Goal: Task Accomplishment & Management: Manage account settings

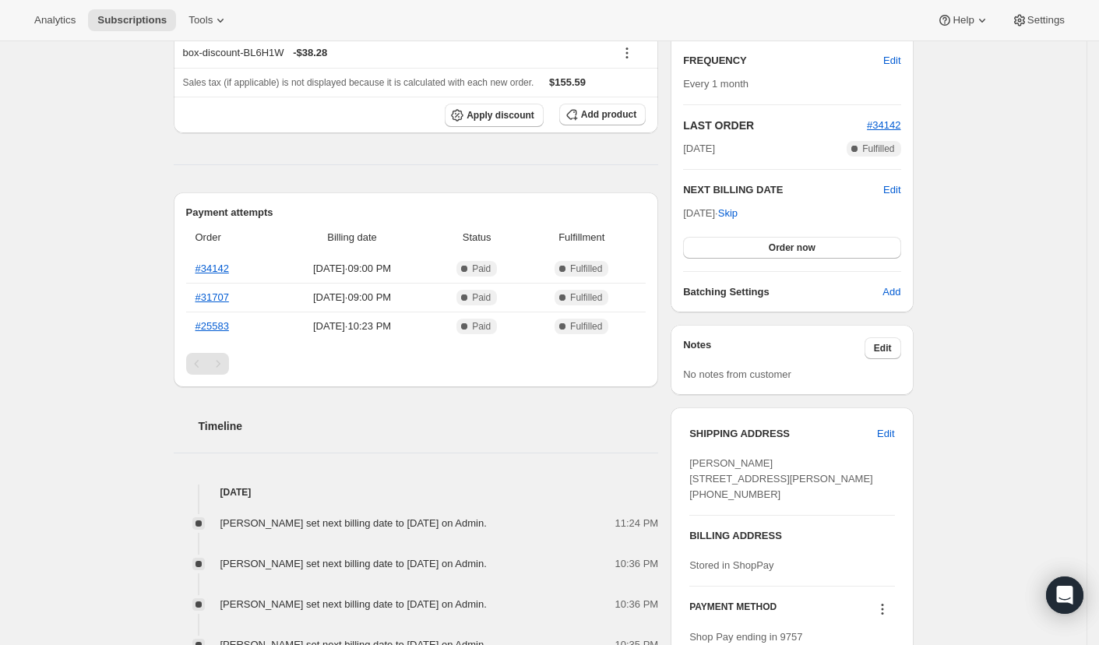
scroll to position [260, 0]
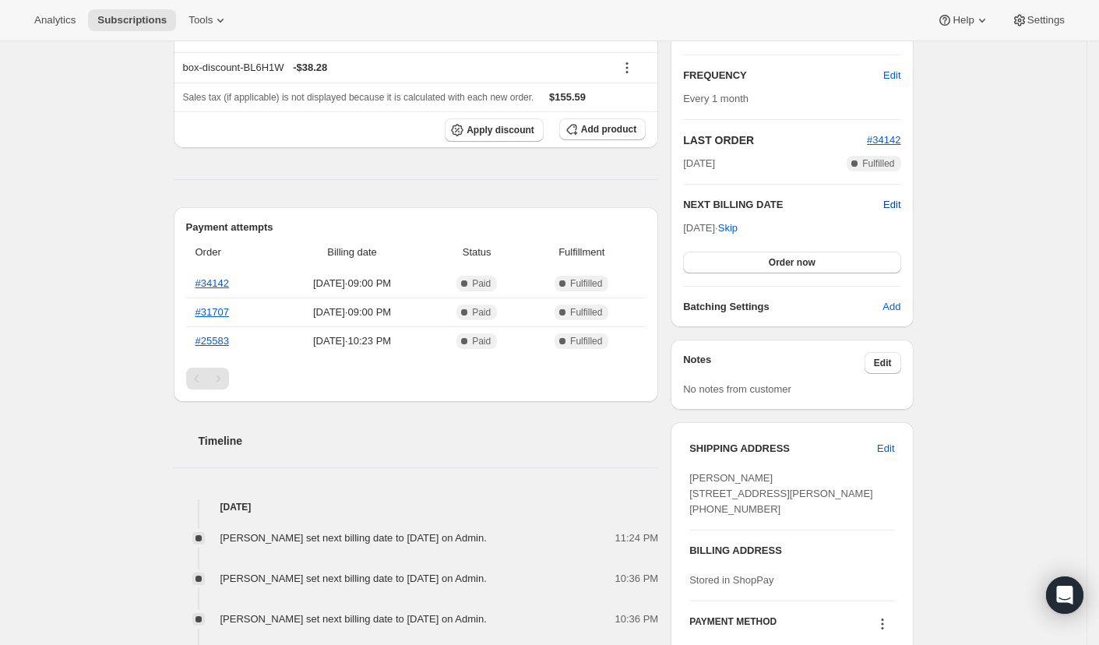
click at [895, 205] on span "Edit" at bounding box center [891, 205] width 17 height 16
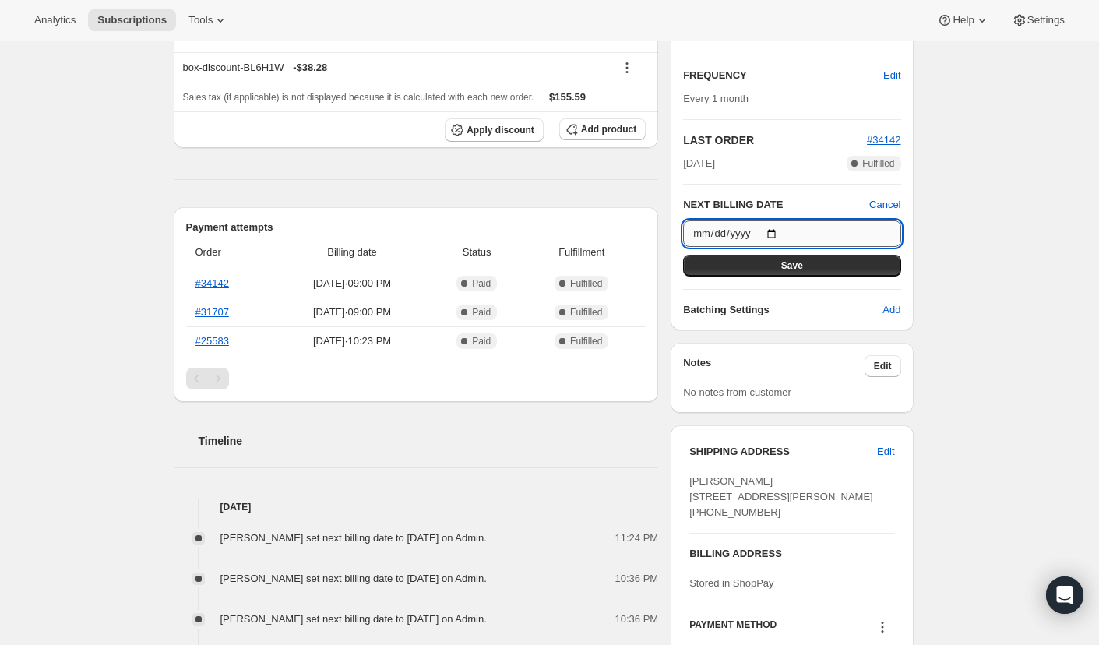
click at [782, 229] on input "[DATE]" at bounding box center [791, 233] width 217 height 26
click at [786, 232] on input "[DATE]" at bounding box center [791, 233] width 217 height 26
type input "[DATE]"
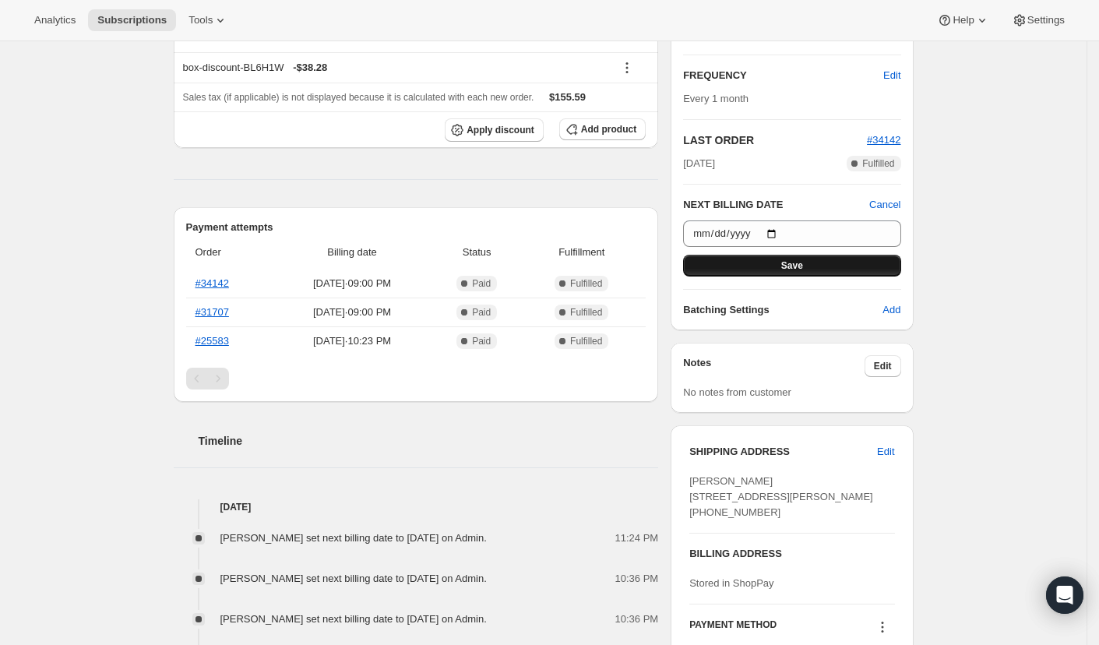
click at [803, 263] on span "Save" at bounding box center [792, 265] width 22 height 12
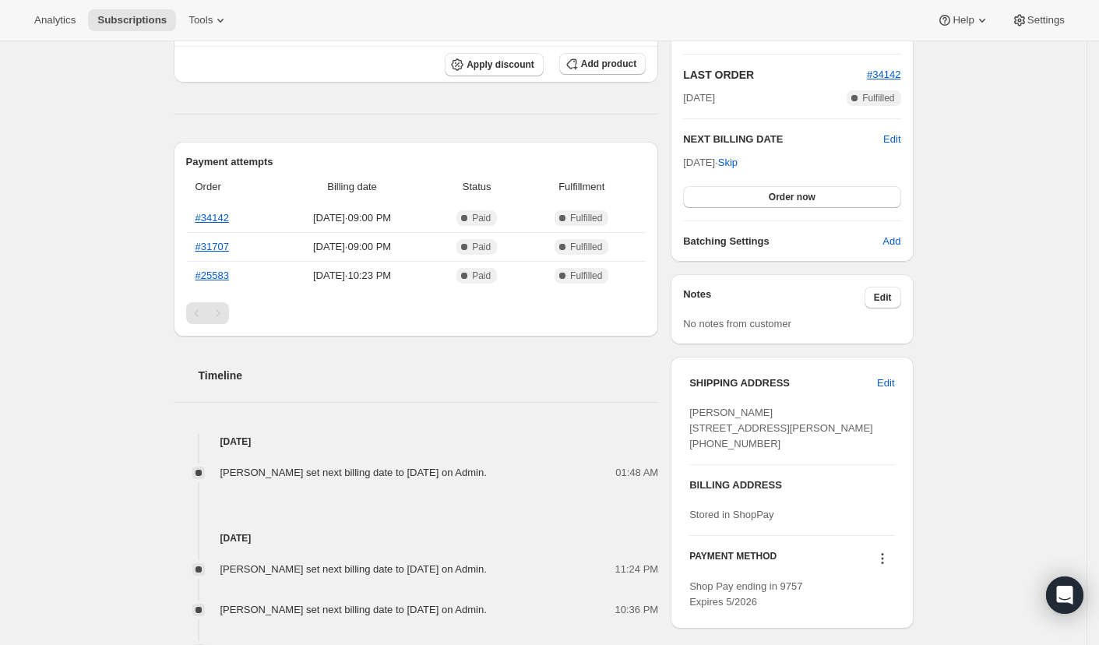
scroll to position [405, 0]
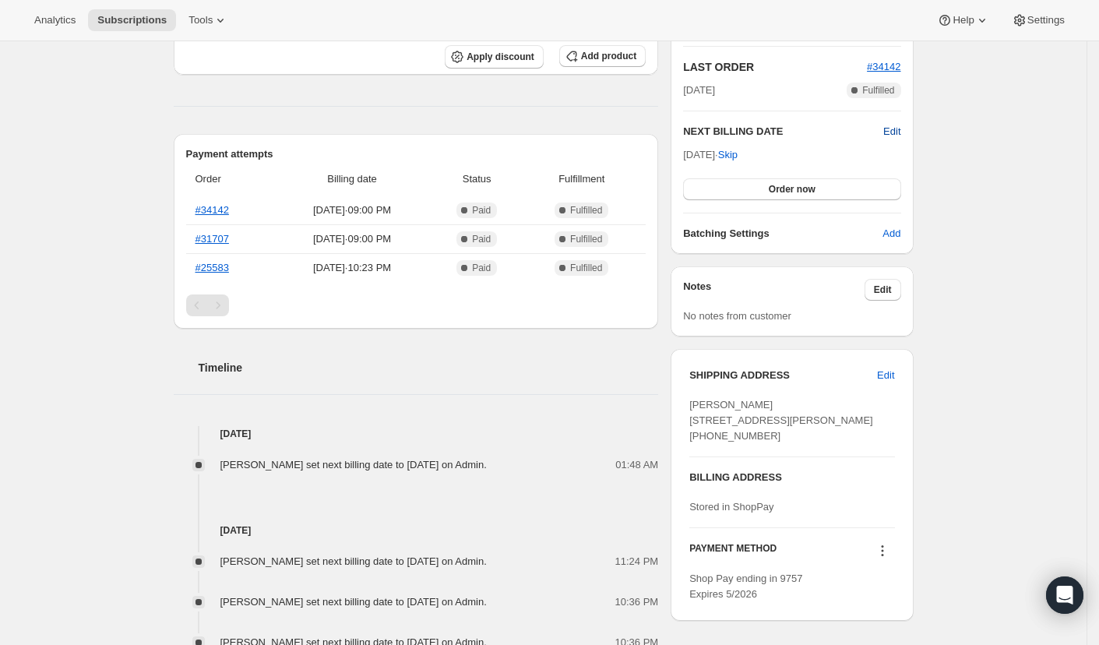
click at [895, 124] on span "Edit" at bounding box center [891, 132] width 17 height 16
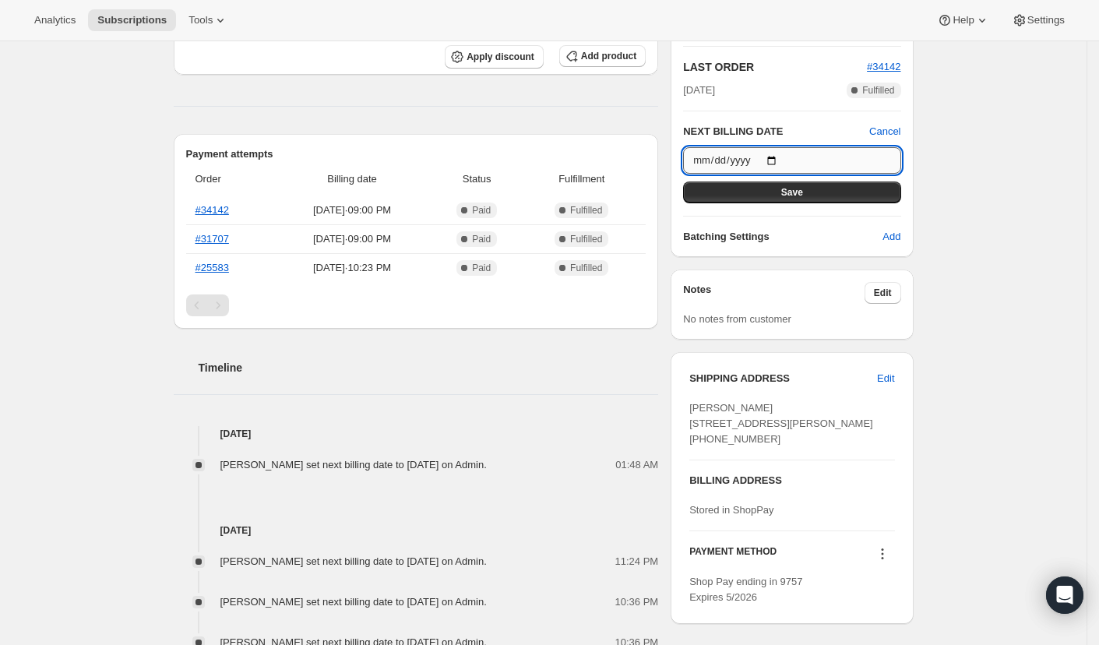
click at [787, 160] on input "[DATE]" at bounding box center [791, 160] width 217 height 26
click at [782, 155] on input "[DATE]" at bounding box center [791, 160] width 217 height 26
type input "[DATE]"
click at [799, 195] on span "Save" at bounding box center [792, 192] width 22 height 12
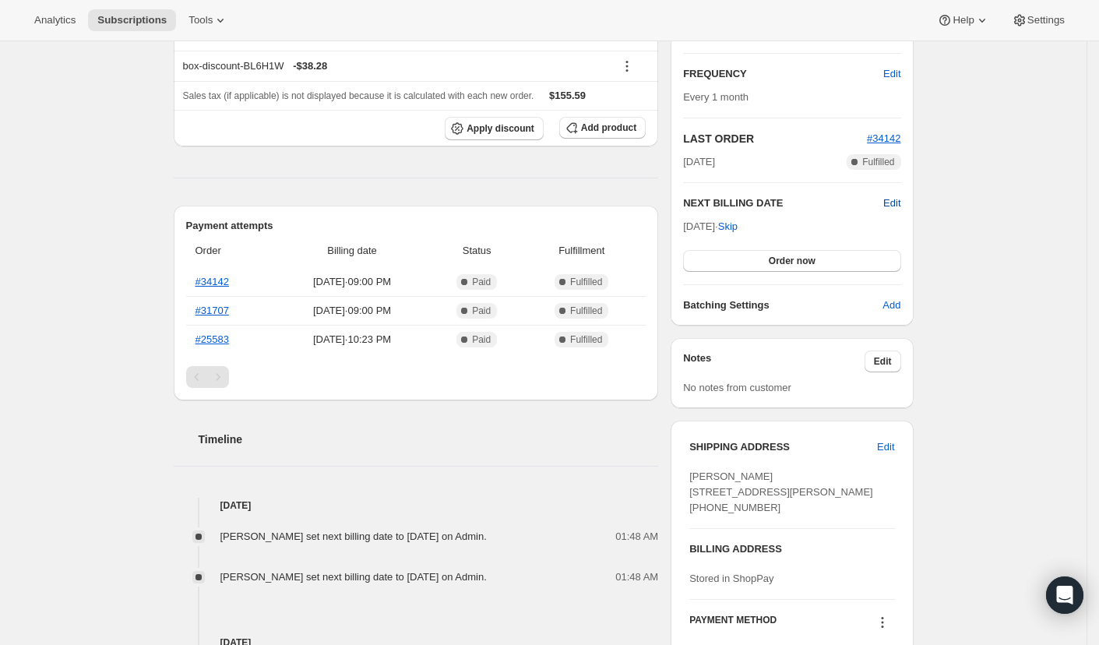
click at [889, 202] on span "Edit" at bounding box center [891, 203] width 17 height 16
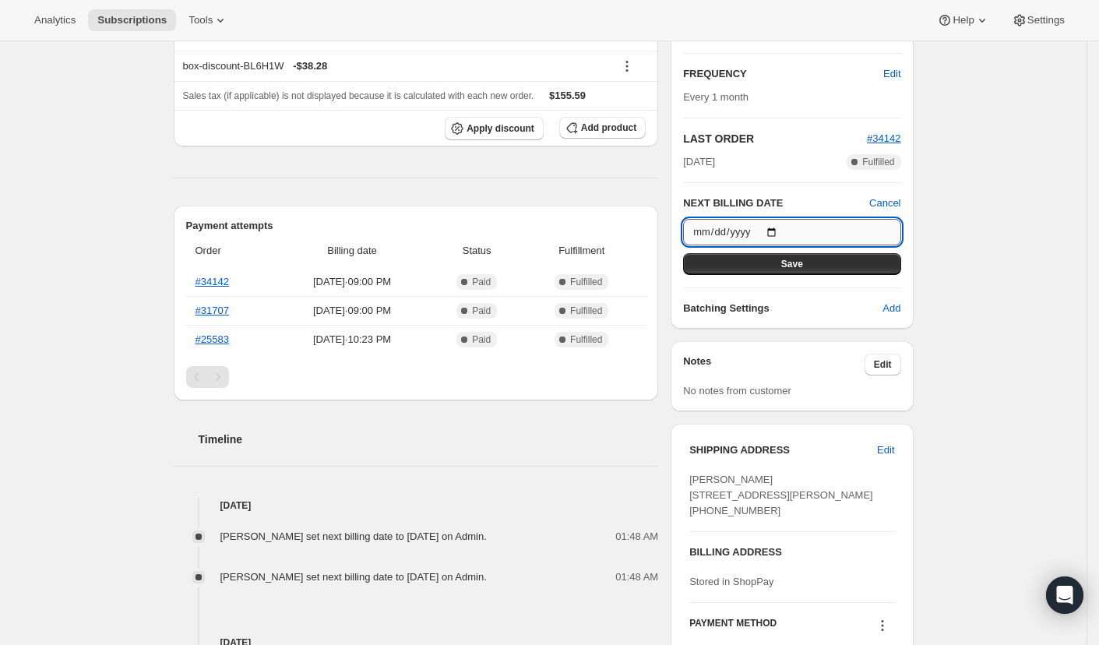
click at [792, 232] on input "[DATE]" at bounding box center [791, 232] width 217 height 26
click at [782, 225] on input "[DATE]" at bounding box center [791, 232] width 217 height 26
type input "[DATE]"
click at [765, 258] on button "Save" at bounding box center [791, 264] width 217 height 22
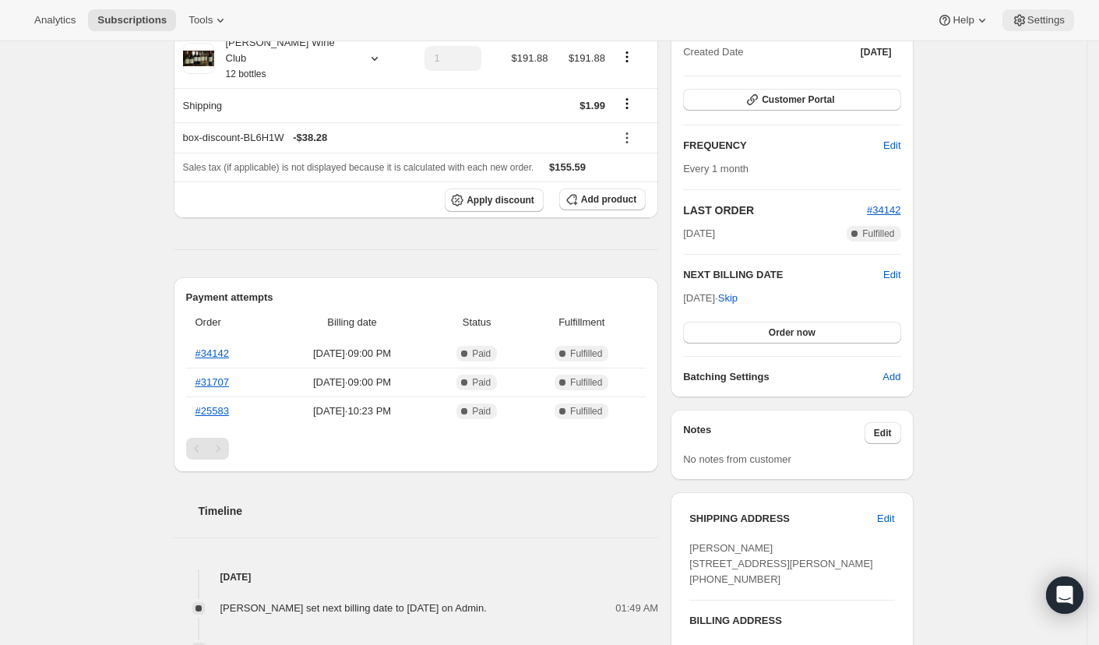
click at [1019, 16] on icon at bounding box center [1019, 21] width 11 height 12
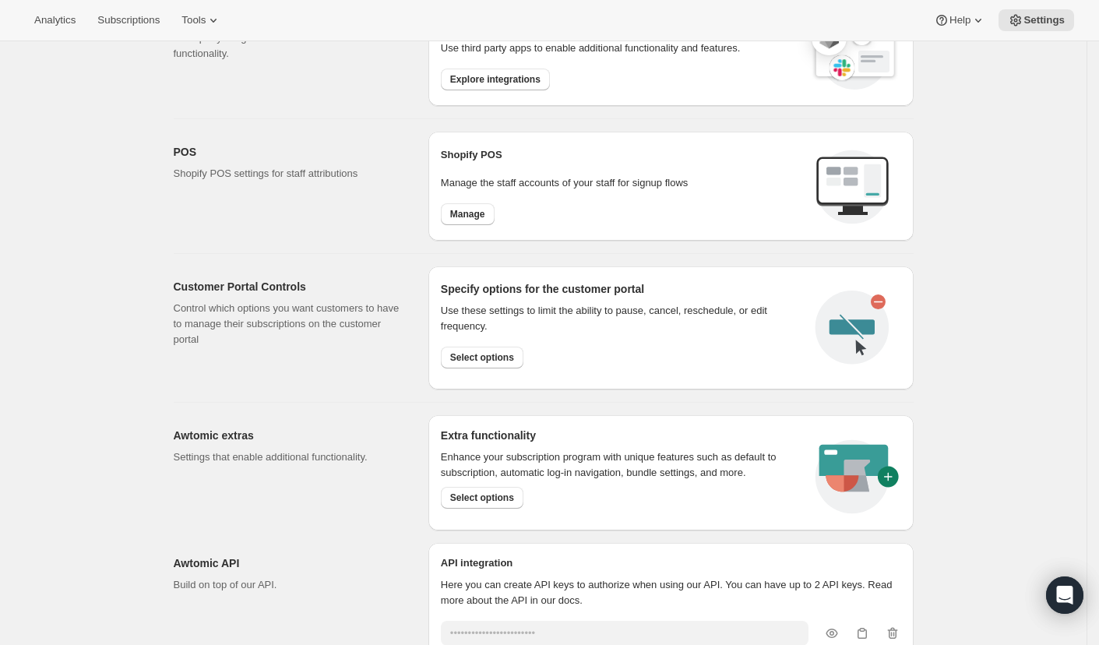
scroll to position [706, 0]
